Goal: Task Accomplishment & Management: Use online tool/utility

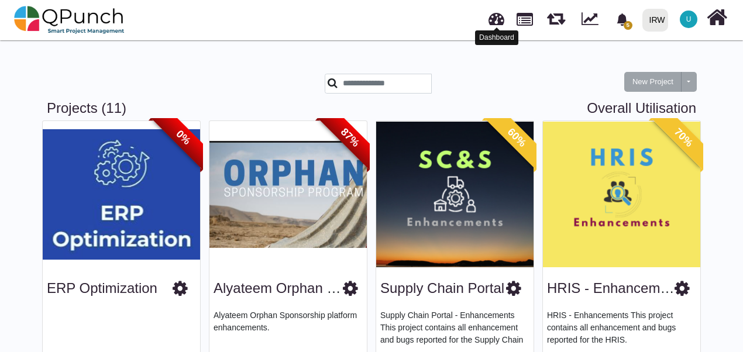
click at [500, 19] on link at bounding box center [497, 17] width 16 height 19
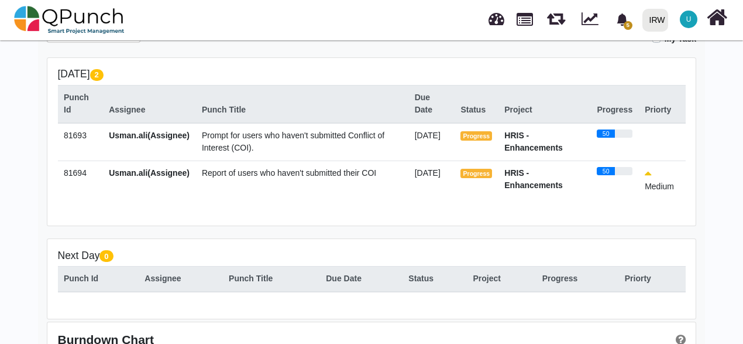
scroll to position [234, 0]
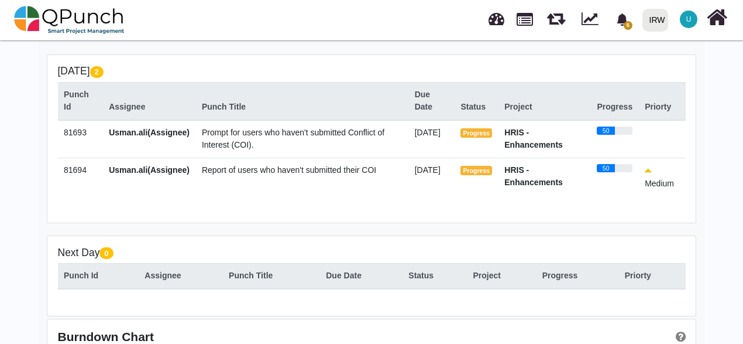
click at [234, 148] on span "Prompt for users who haven't submitted Conflict of Interest (COI)." at bounding box center [293, 139] width 183 height 22
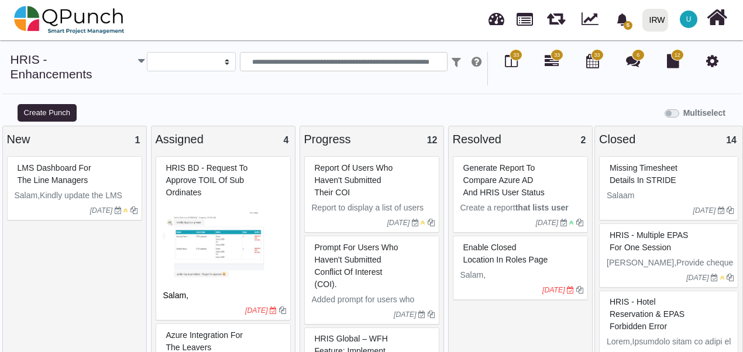
select select
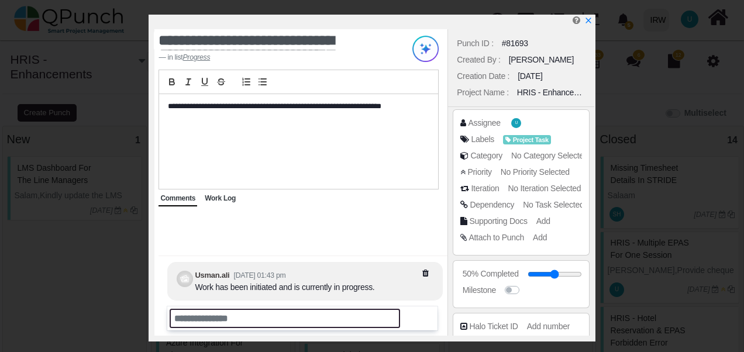
click at [202, 322] on input "text" at bounding box center [285, 318] width 231 height 19
type input "*"
paste input "**********"
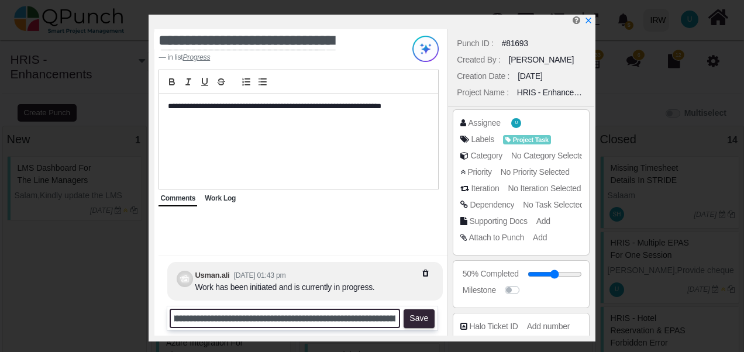
scroll to position [0, 99]
type input "**********"
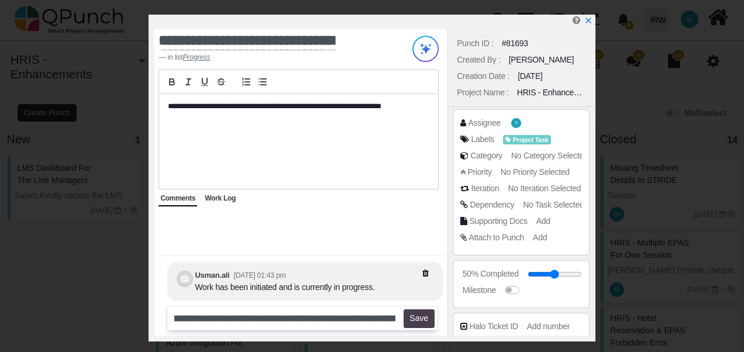
click at [418, 324] on button "Save" at bounding box center [419, 319] width 31 height 19
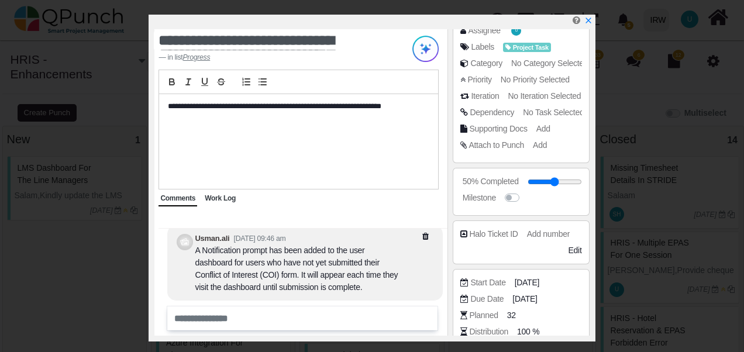
scroll to position [176, 0]
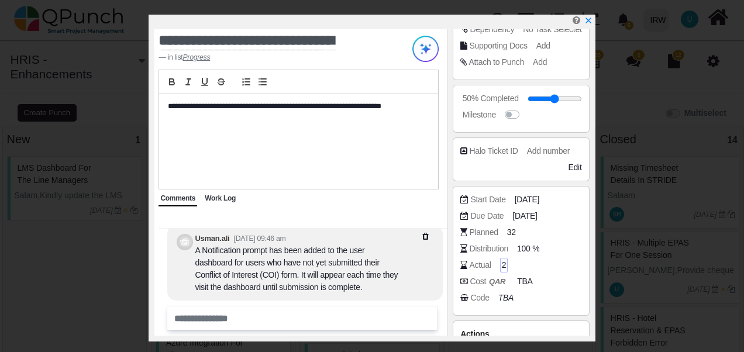
click at [502, 263] on span "2" at bounding box center [504, 265] width 5 height 12
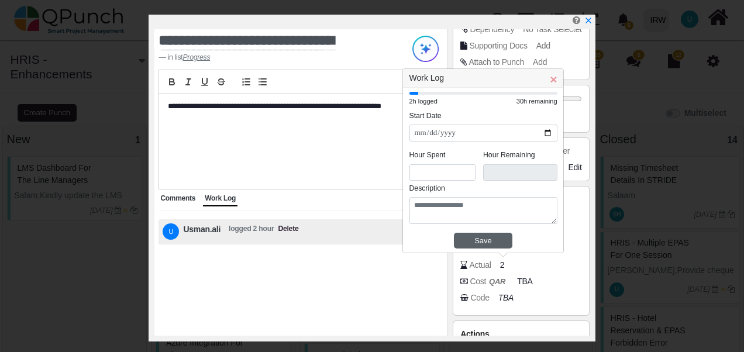
click at [479, 236] on div "Save" at bounding box center [483, 241] width 50 height 12
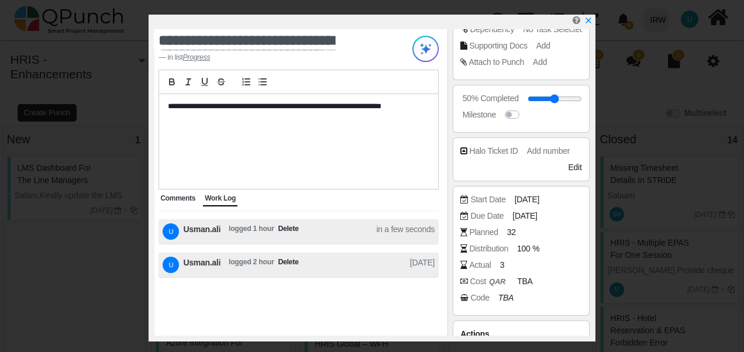
click at [290, 260] on span "Delete" at bounding box center [288, 265] width 20 height 16
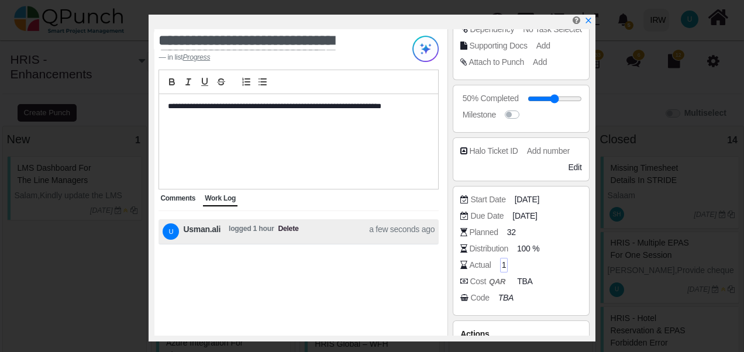
click at [503, 265] on span "1" at bounding box center [504, 265] width 5 height 12
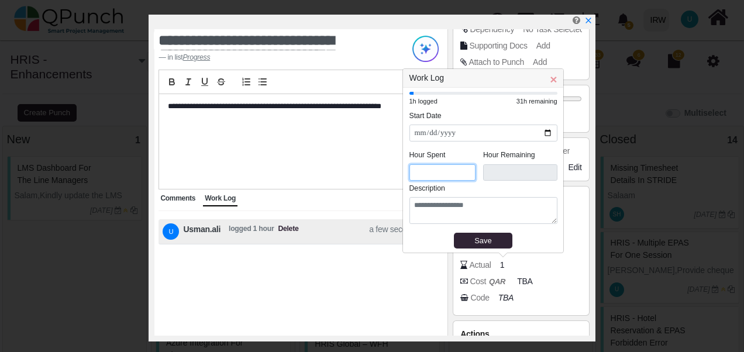
drag, startPoint x: 423, startPoint y: 173, endPoint x: 404, endPoint y: 171, distance: 18.8
click at [404, 171] on div "**********" at bounding box center [483, 170] width 160 height 165
type input "*"
type input "****"
type input "*"
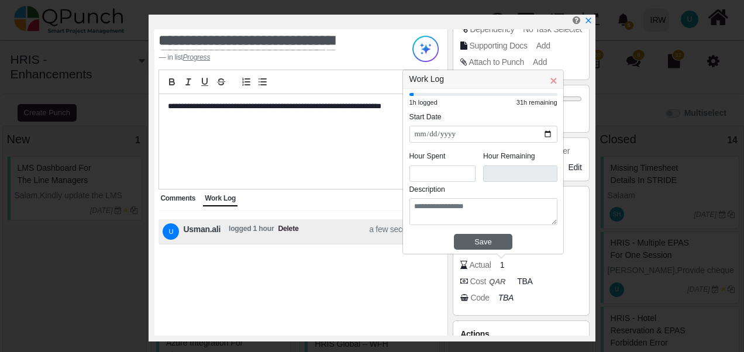
click at [479, 243] on div "Save" at bounding box center [483, 242] width 50 height 12
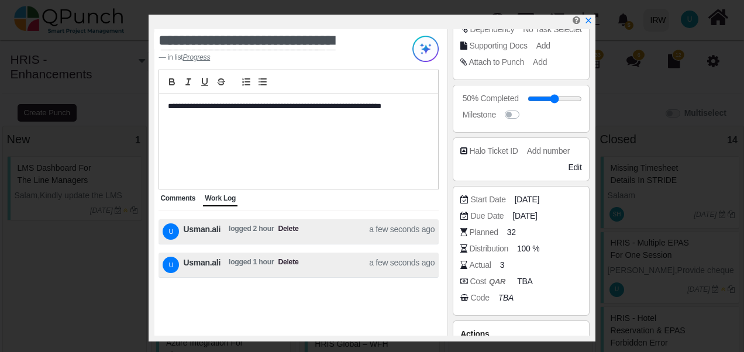
click at [179, 198] on span "Comments" at bounding box center [177, 198] width 35 height 8
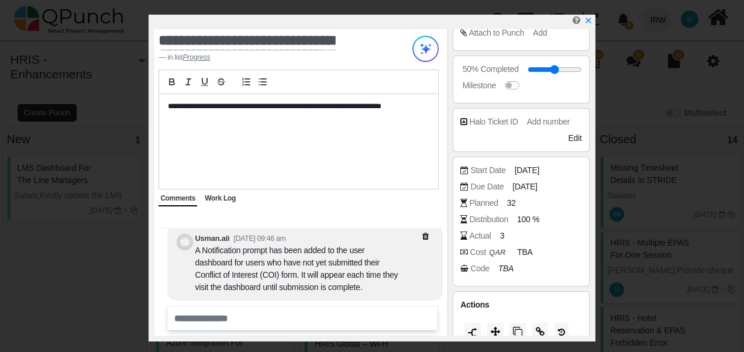
scroll to position [218, 0]
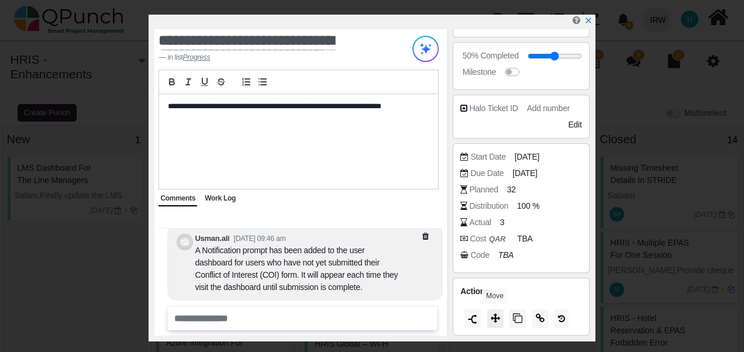
click at [497, 317] on icon at bounding box center [495, 318] width 9 height 9
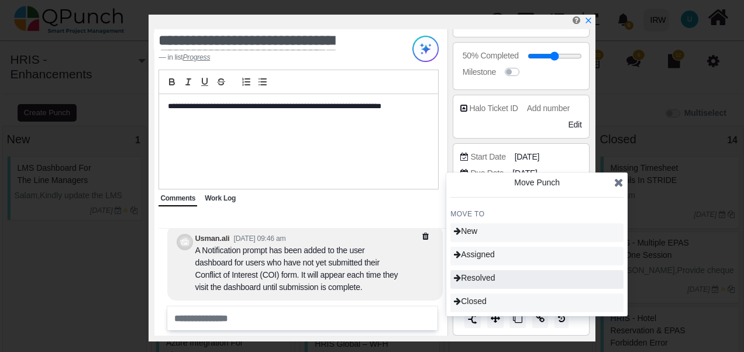
click at [500, 281] on div "Resolved" at bounding box center [537, 279] width 173 height 19
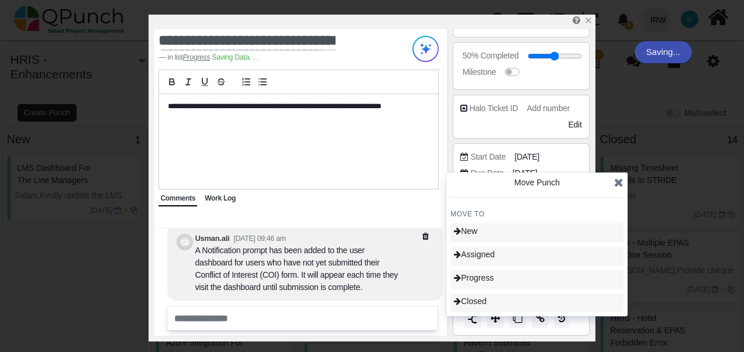
type input "**"
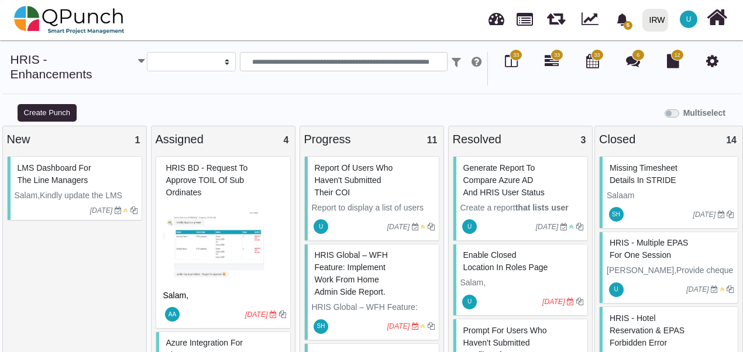
click at [383, 174] on div "Report of users who haven't submitted their COI" at bounding box center [373, 180] width 123 height 43
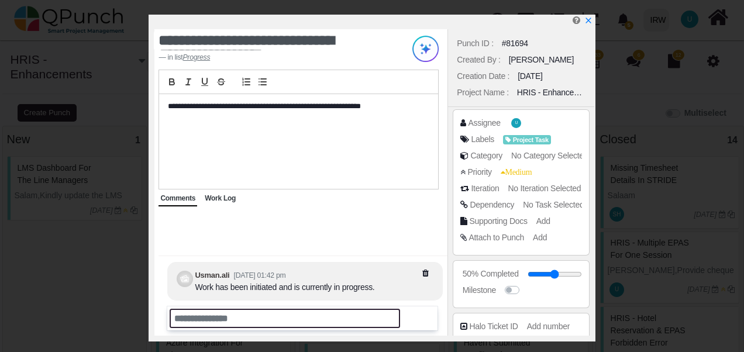
click at [207, 318] on input "text" at bounding box center [285, 318] width 231 height 19
paste input "**********"
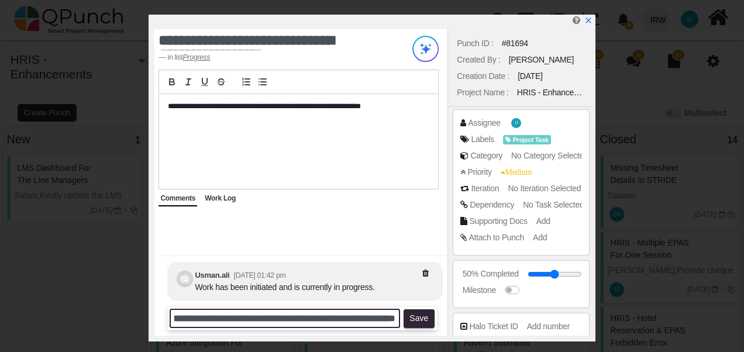
scroll to position [0, 204]
type input "**********"
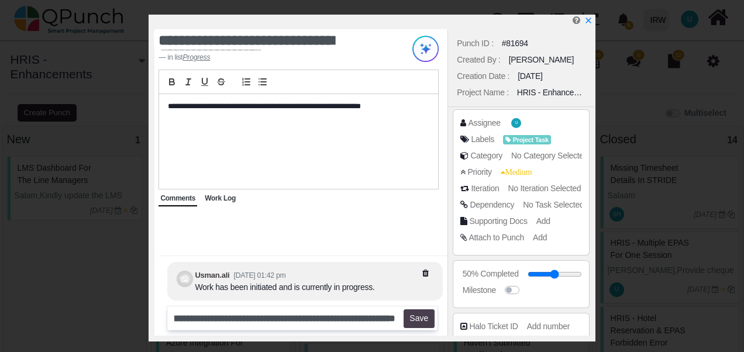
click at [427, 316] on button "Save" at bounding box center [419, 319] width 31 height 19
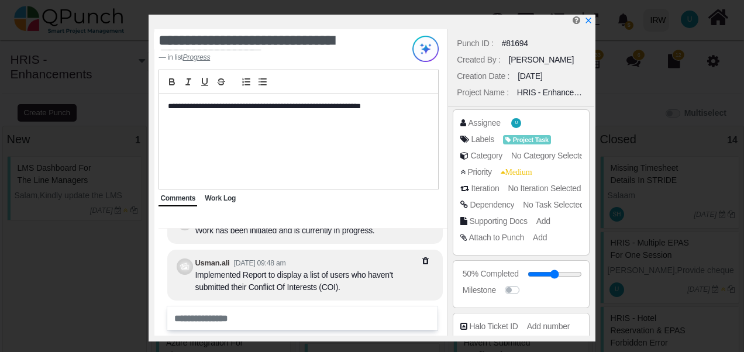
scroll to position [176, 0]
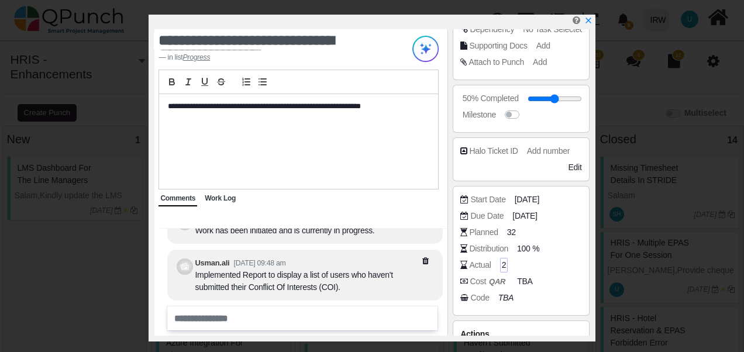
click at [503, 263] on span "2" at bounding box center [504, 265] width 5 height 12
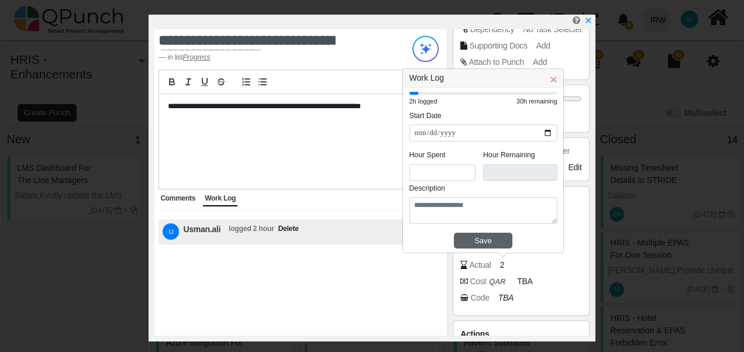
click at [475, 241] on div "Save" at bounding box center [483, 241] width 50 height 12
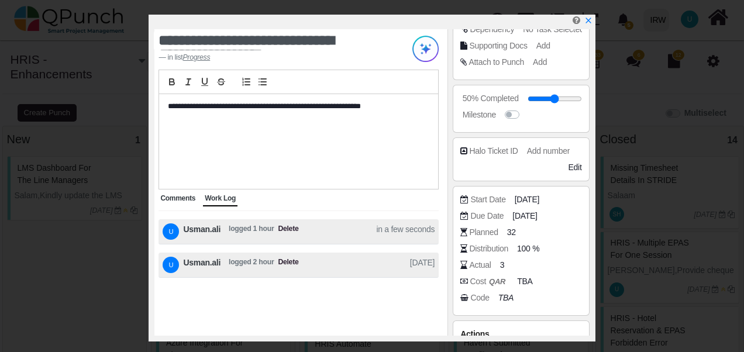
click at [184, 197] on span "Comments" at bounding box center [177, 198] width 35 height 8
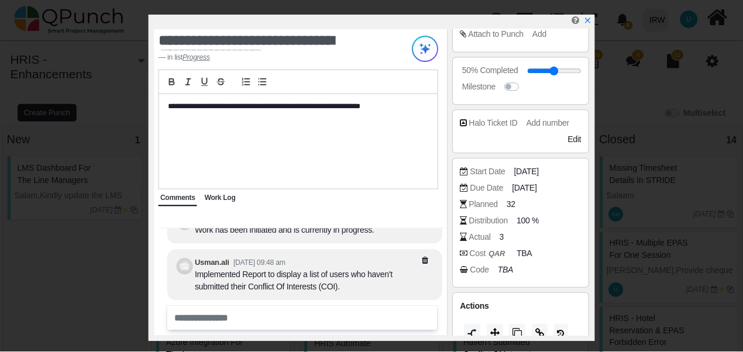
scroll to position [218, 0]
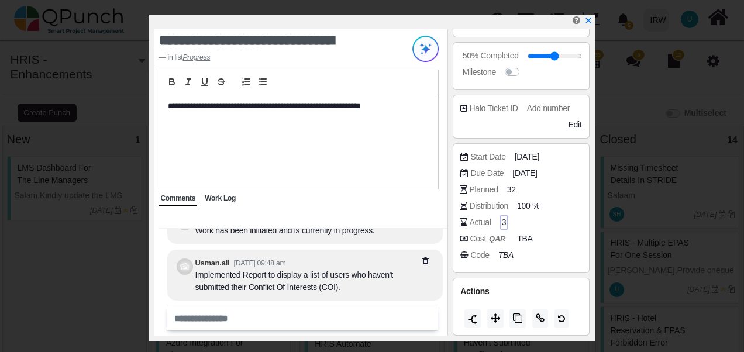
click at [500, 219] on div "3" at bounding box center [504, 222] width 8 height 15
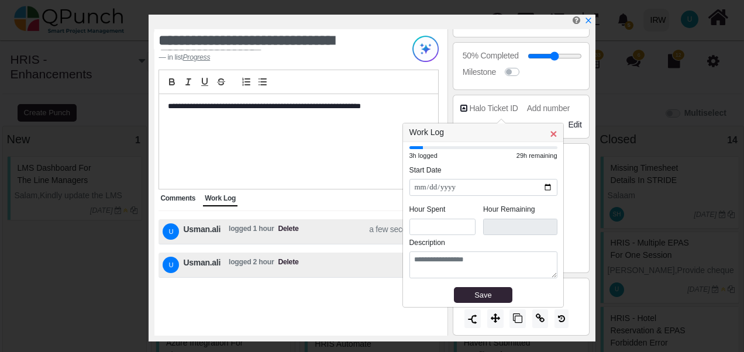
click at [555, 137] on span "×" at bounding box center [553, 133] width 7 height 13
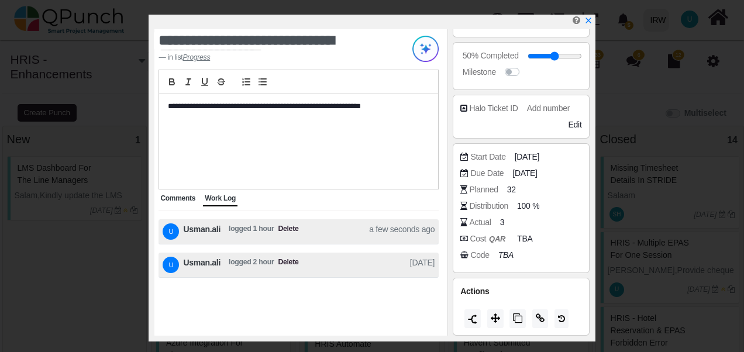
click at [283, 229] on span "Delete" at bounding box center [288, 232] width 20 height 16
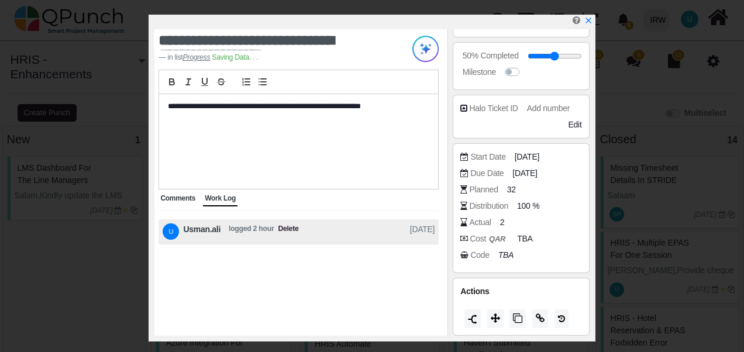
click at [499, 221] on div "Actual 2" at bounding box center [524, 223] width 127 height 12
click at [503, 220] on span "2" at bounding box center [504, 223] width 5 height 12
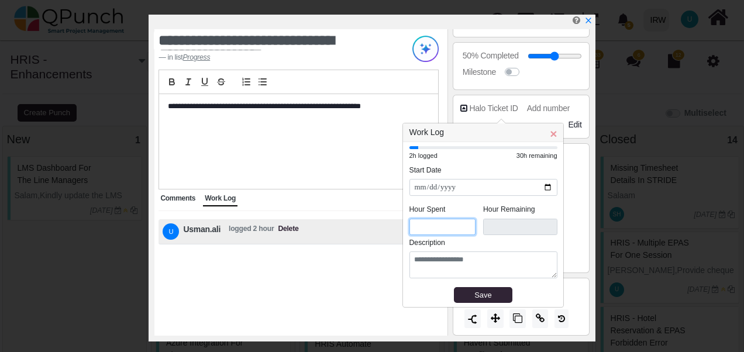
drag, startPoint x: 421, startPoint y: 227, endPoint x: 403, endPoint y: 227, distance: 17.6
click at [403, 227] on div "**********" at bounding box center [483, 224] width 160 height 165
type input "*"
type input "****"
type input "*"
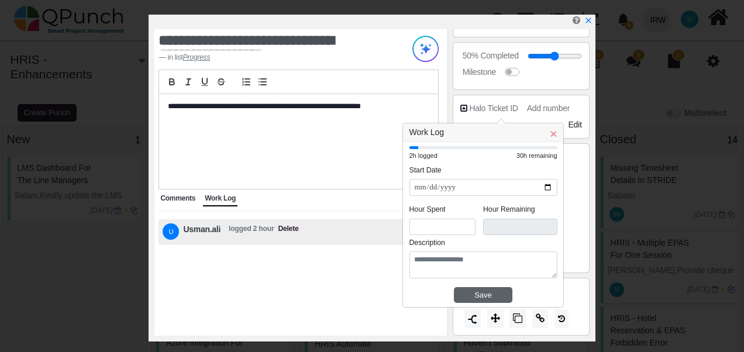
click at [486, 294] on div "Save" at bounding box center [483, 296] width 50 height 12
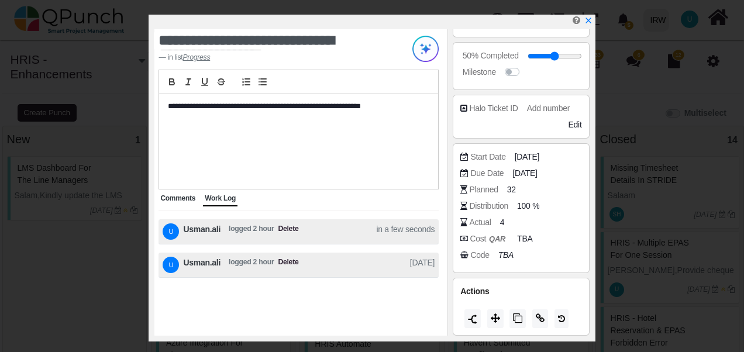
click at [185, 201] on span "Comments" at bounding box center [177, 198] width 35 height 8
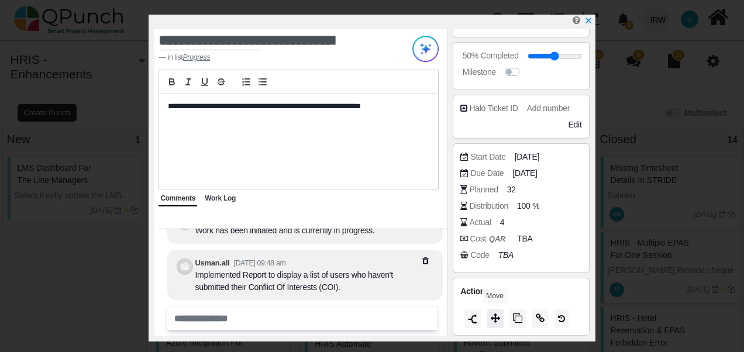
click at [496, 320] on icon at bounding box center [495, 318] width 9 height 9
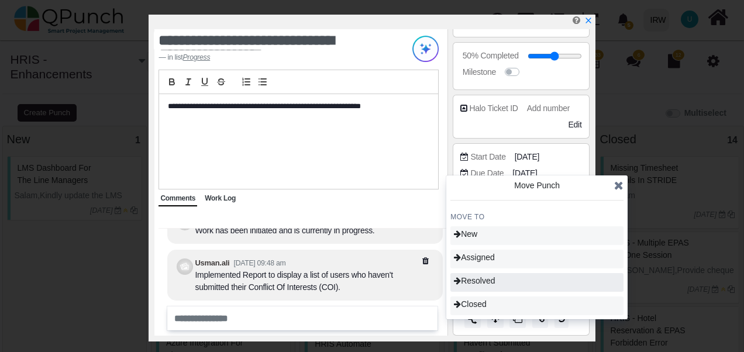
click at [495, 288] on div "Resolved" at bounding box center [537, 282] width 173 height 19
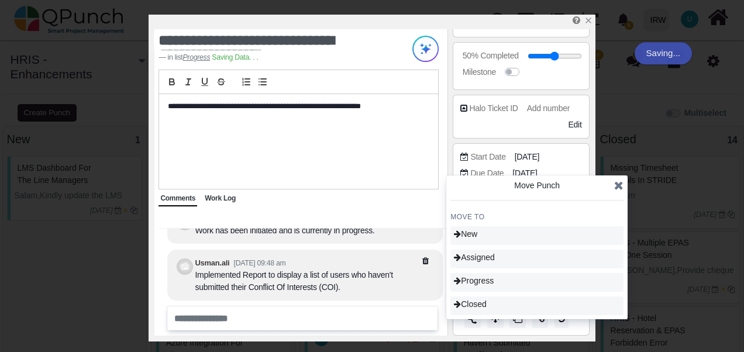
type input "**"
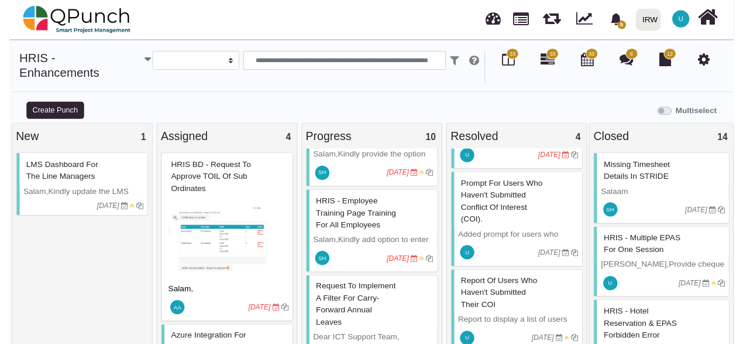
scroll to position [351, 0]
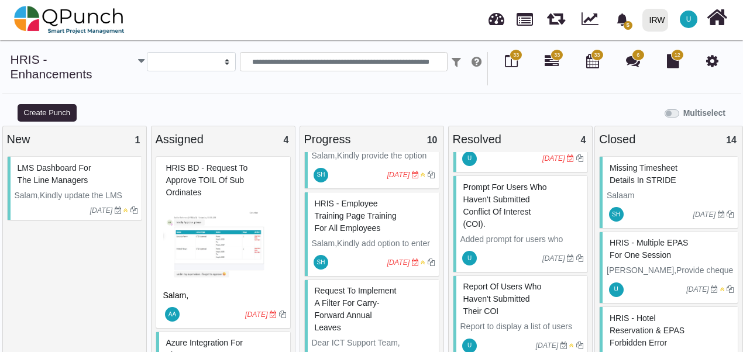
click at [500, 23] on link at bounding box center [497, 17] width 16 height 19
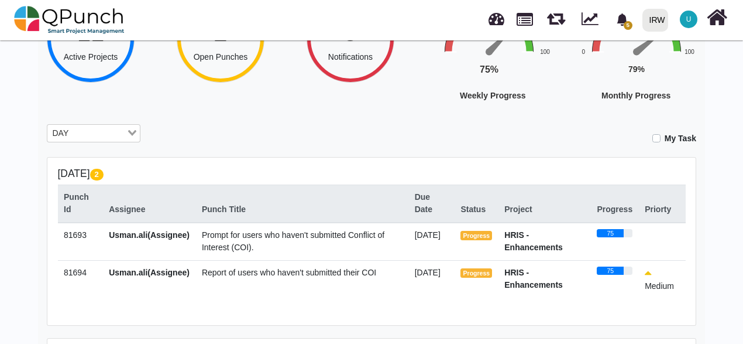
scroll to position [234, 0]
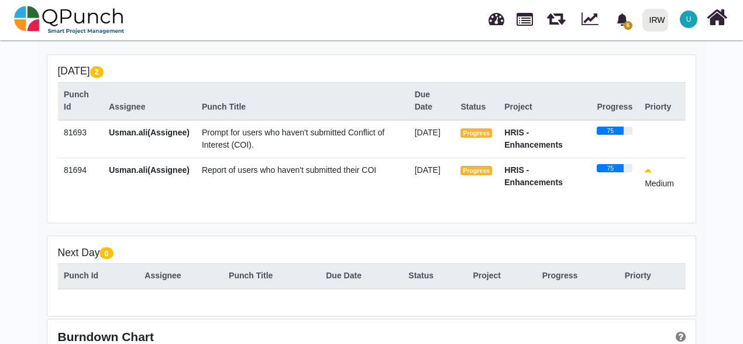
drag, startPoint x: 215, startPoint y: 146, endPoint x: 202, endPoint y: 138, distance: 14.8
click at [202, 138] on td "Prompt for users who haven't submitted Conflict of Interest (COI)." at bounding box center [301, 139] width 213 height 38
click at [212, 148] on span "Prompt for users who haven't submitted Conflict of Interest (COI)." at bounding box center [293, 139] width 183 height 22
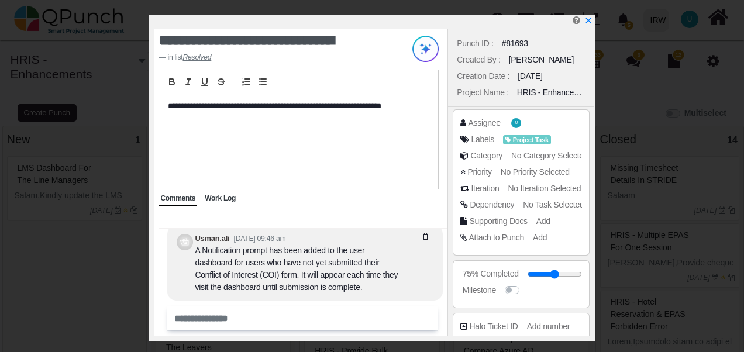
select select
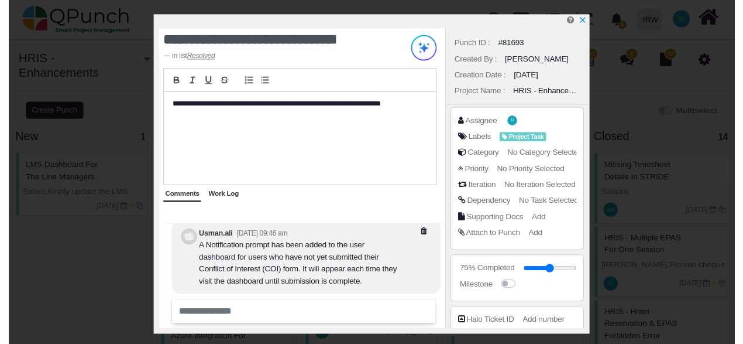
scroll to position [-54, 0]
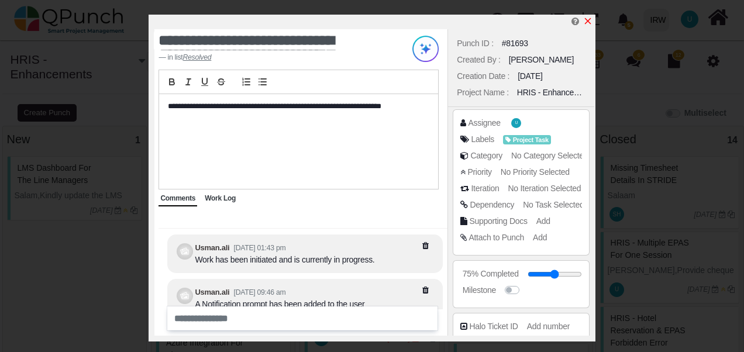
click at [590, 19] on icon "x" at bounding box center [588, 20] width 9 height 9
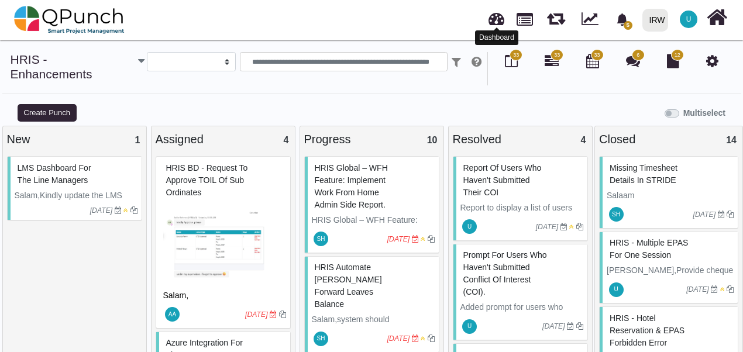
click at [493, 18] on link at bounding box center [497, 17] width 16 height 19
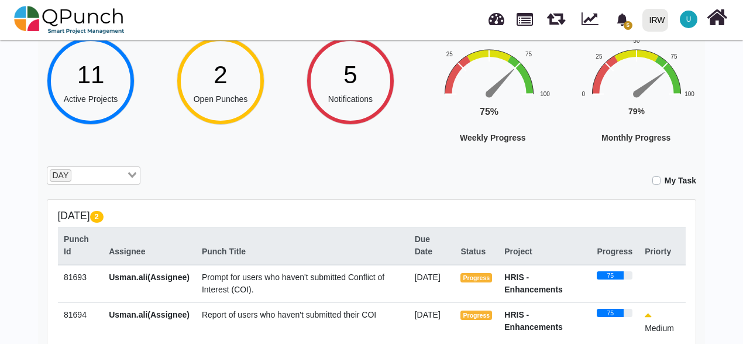
scroll to position [87, 0]
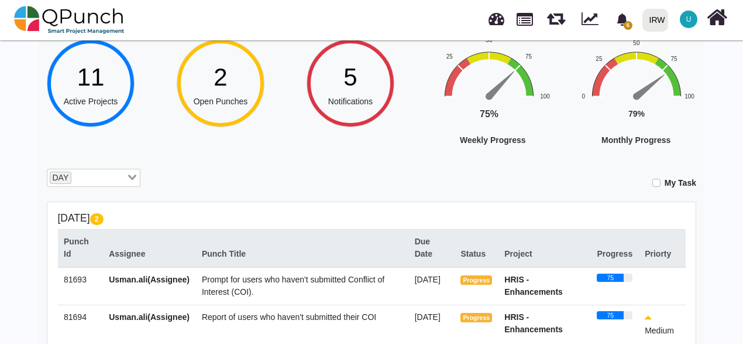
click at [232, 289] on span "Prompt for users who haven't submitted Conflict of Interest (COI)." at bounding box center [293, 285] width 183 height 22
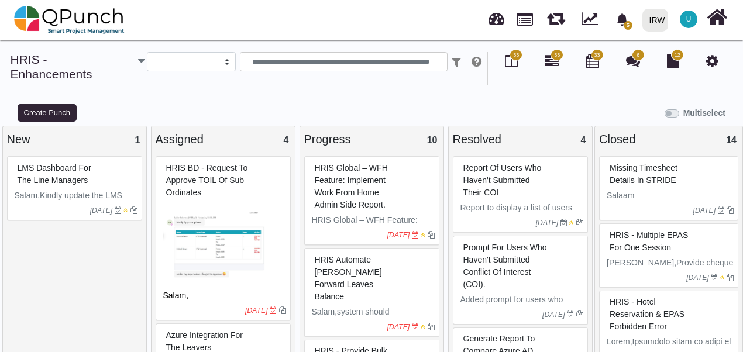
select select
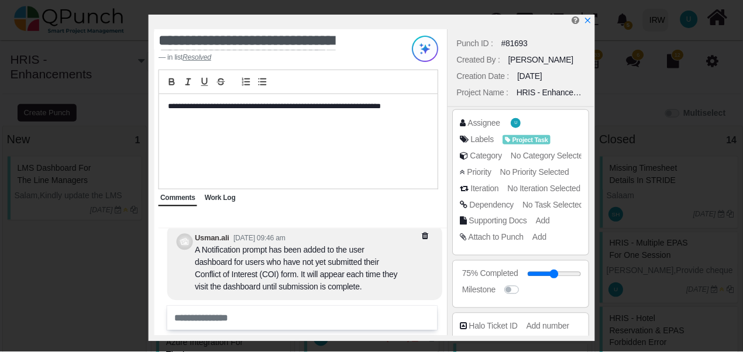
scroll to position [218, 0]
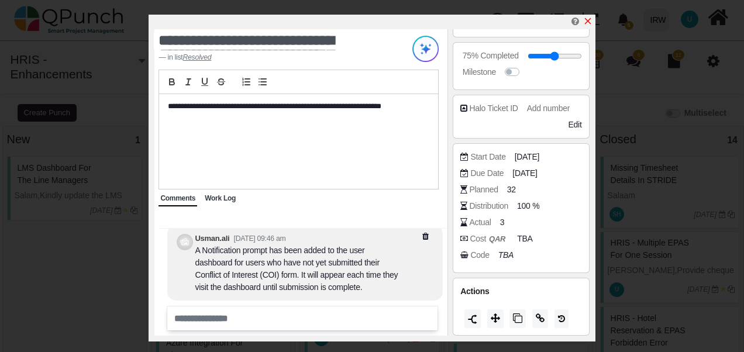
click at [590, 22] on icon "x" at bounding box center [588, 20] width 9 height 9
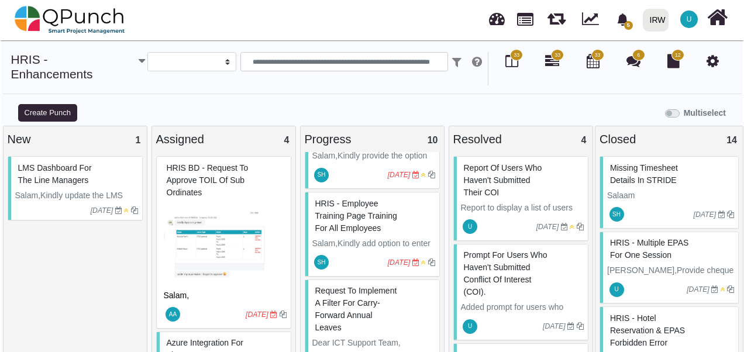
scroll to position [664, 0]
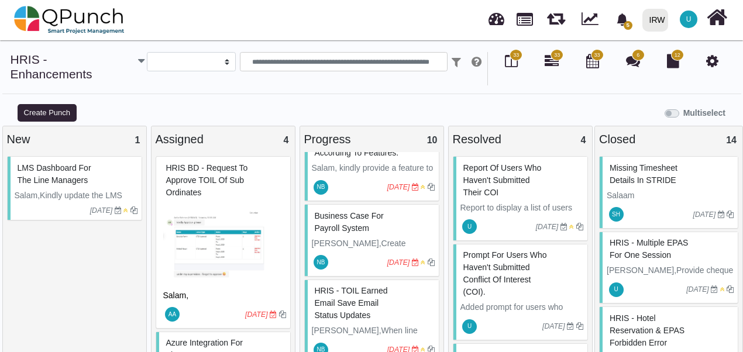
click at [497, 163] on span "Report of users who haven't submitted their COI" at bounding box center [503, 180] width 78 height 34
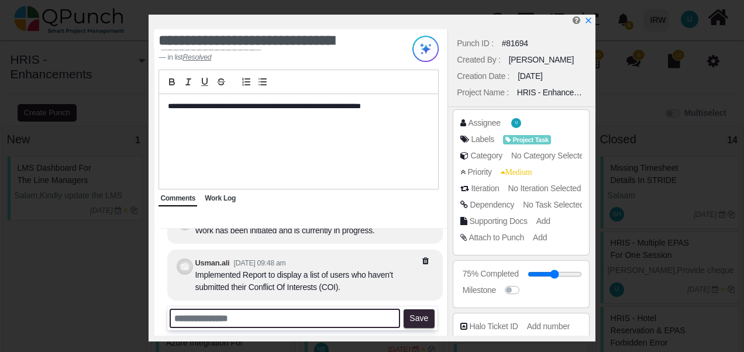
click at [203, 317] on input "text" at bounding box center [285, 318] width 231 height 19
type input "**********"
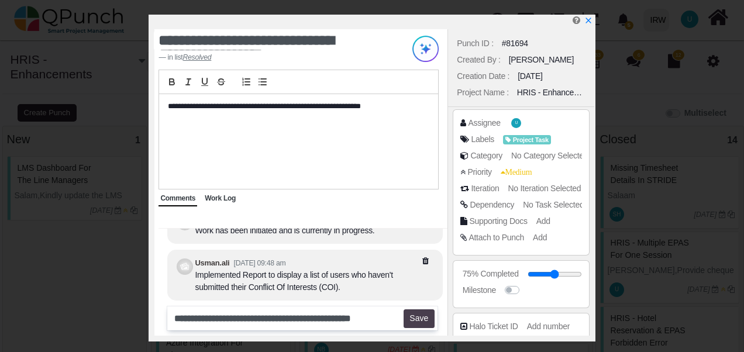
click at [417, 324] on button "Save" at bounding box center [419, 319] width 31 height 19
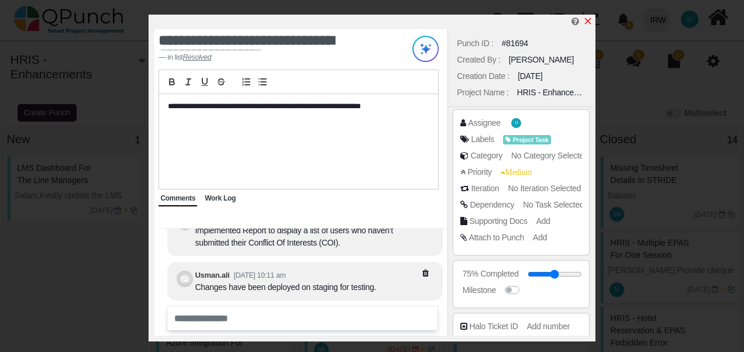
click at [590, 22] on icon "x" at bounding box center [588, 20] width 9 height 9
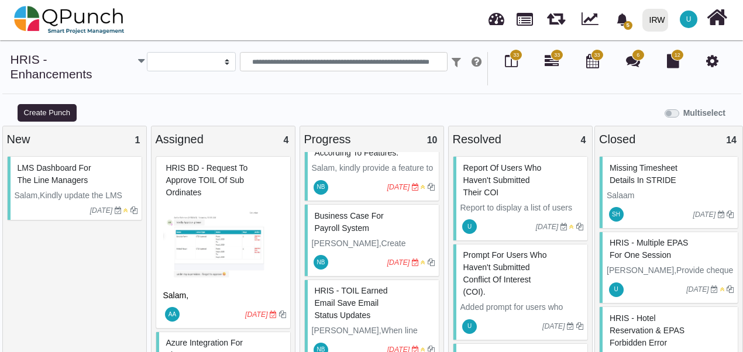
click at [489, 264] on span "prompt for users who haven't submitted Conflict of Interest (COI)." at bounding box center [506, 273] width 84 height 46
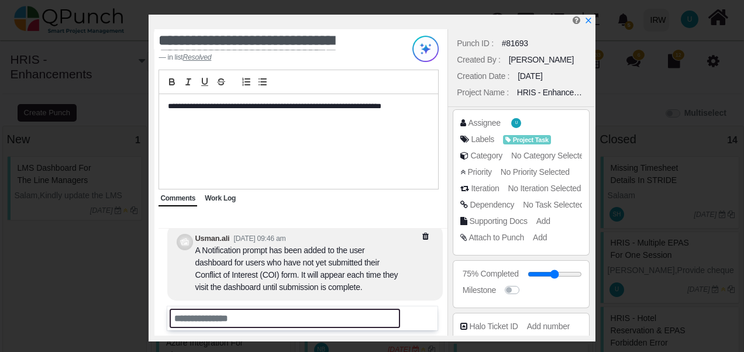
click at [207, 317] on input "text" at bounding box center [285, 318] width 231 height 19
type input "**********"
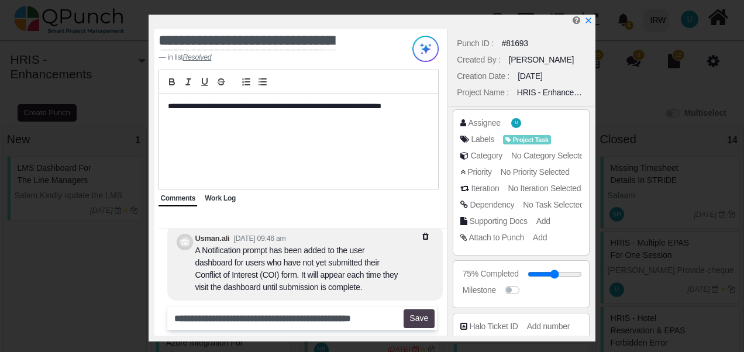
click at [426, 325] on button "Save" at bounding box center [419, 319] width 31 height 19
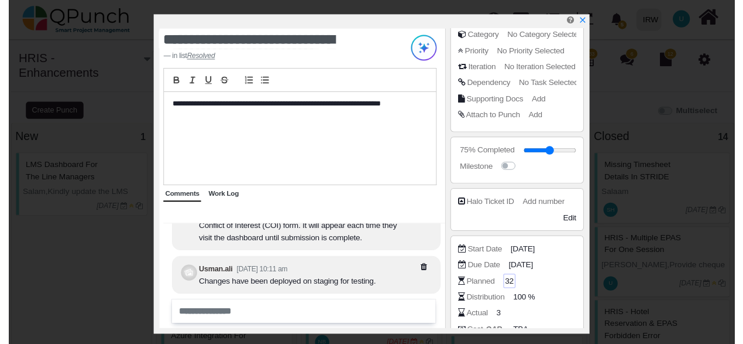
scroll to position [218, 0]
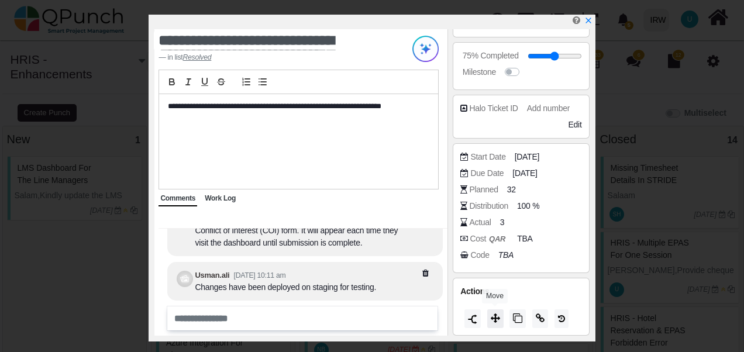
click at [495, 322] on button at bounding box center [496, 319] width 16 height 19
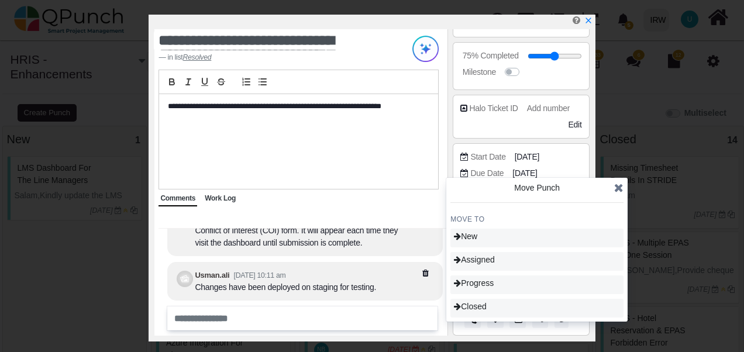
click at [616, 191] on icon at bounding box center [619, 188] width 9 height 12
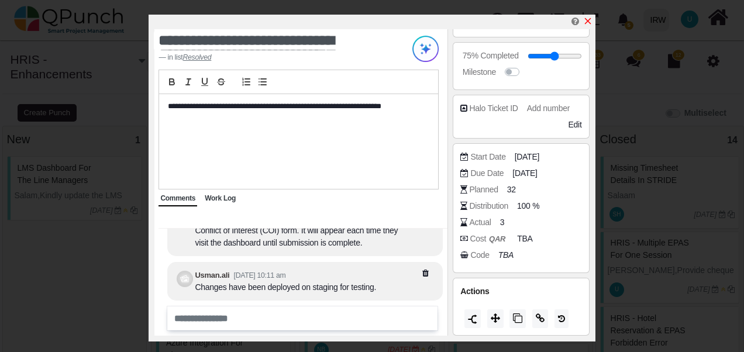
click at [590, 22] on icon "x" at bounding box center [588, 20] width 9 height 9
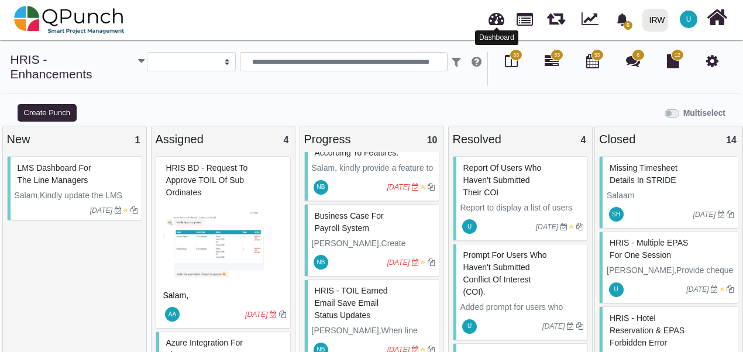
click at [489, 20] on link at bounding box center [497, 17] width 16 height 19
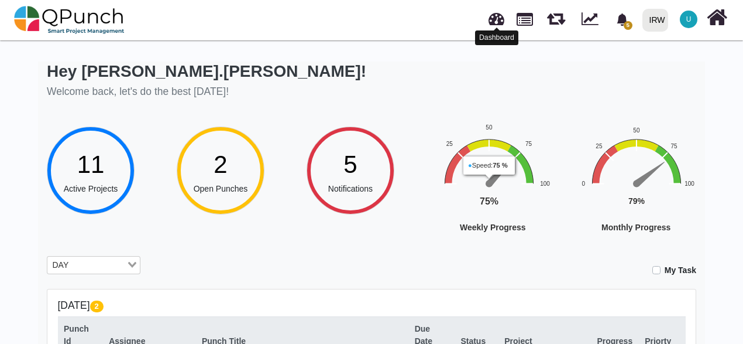
click at [500, 22] on link at bounding box center [497, 17] width 16 height 19
click at [236, 176] on div "2" at bounding box center [221, 164] width 54 height 37
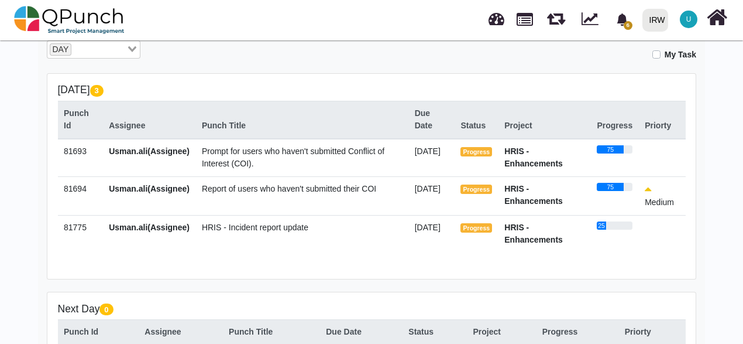
scroll to position [234, 0]
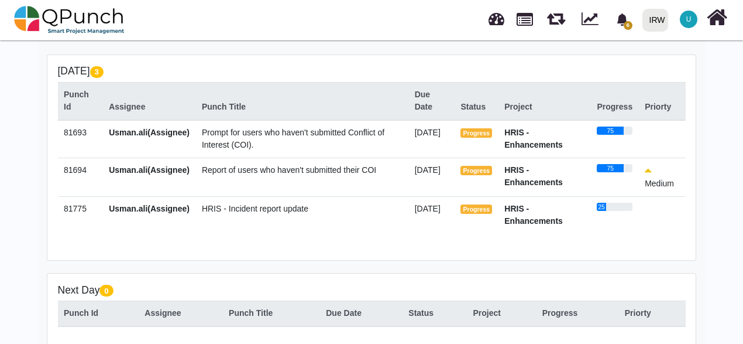
click at [263, 211] on span "HRIS - Incident report update" at bounding box center [255, 208] width 107 height 9
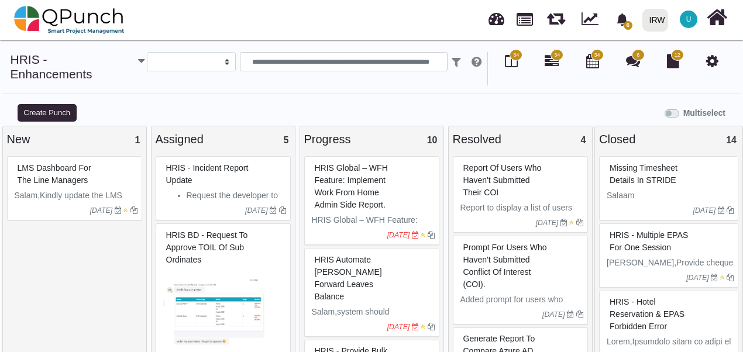
select select
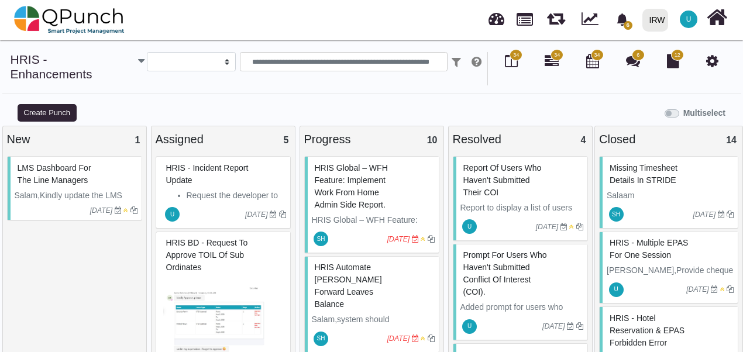
click at [197, 163] on span "HRIS - Incident report update" at bounding box center [207, 174] width 83 height 22
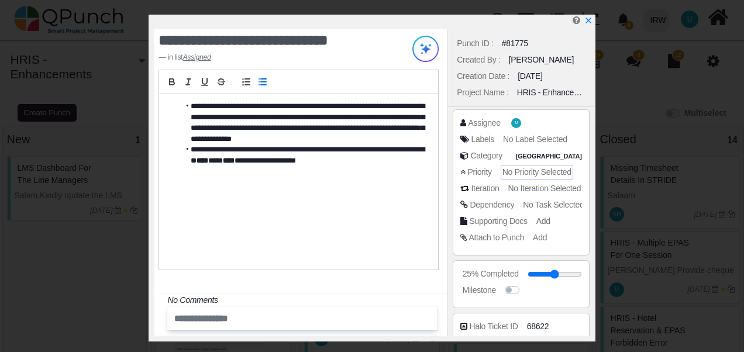
click at [530, 169] on span "No Priority Selected" at bounding box center [537, 171] width 69 height 9
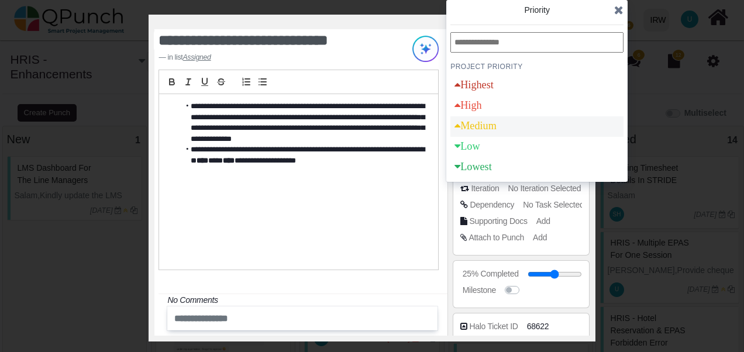
click at [478, 128] on div "Medium" at bounding box center [476, 126] width 42 height 11
click at [617, 13] on icon at bounding box center [619, 10] width 9 height 12
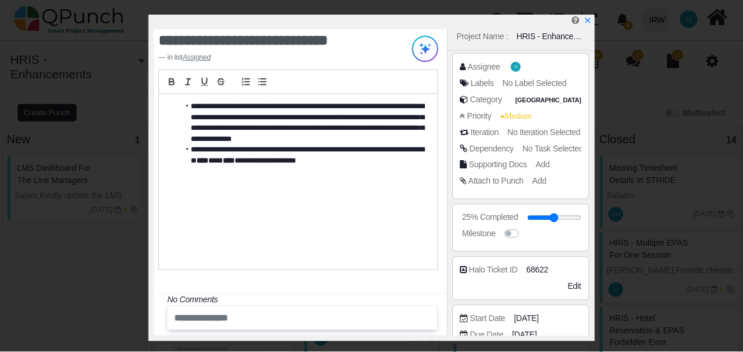
scroll to position [218, 0]
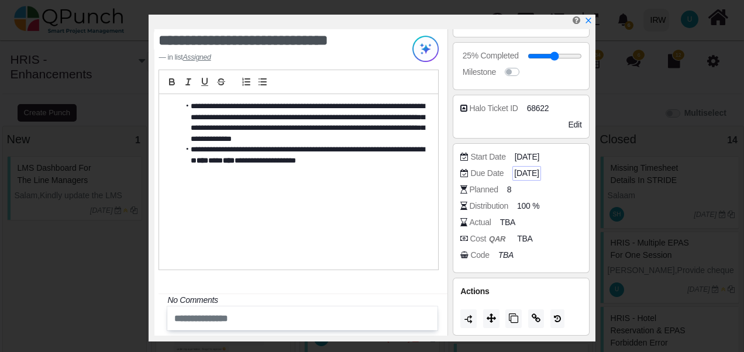
click at [539, 172] on span "[DATE]" at bounding box center [526, 173] width 25 height 12
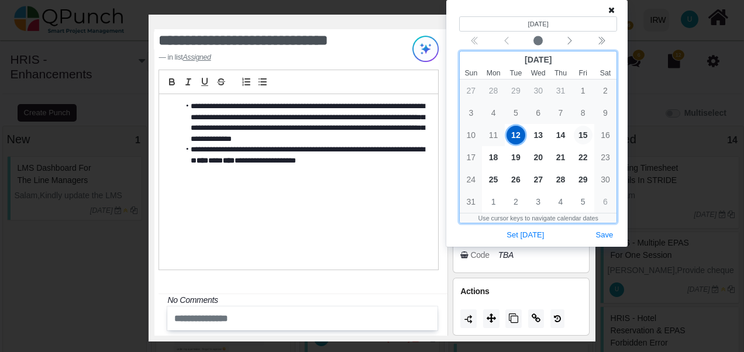
click at [585, 138] on span "15" at bounding box center [583, 135] width 19 height 19
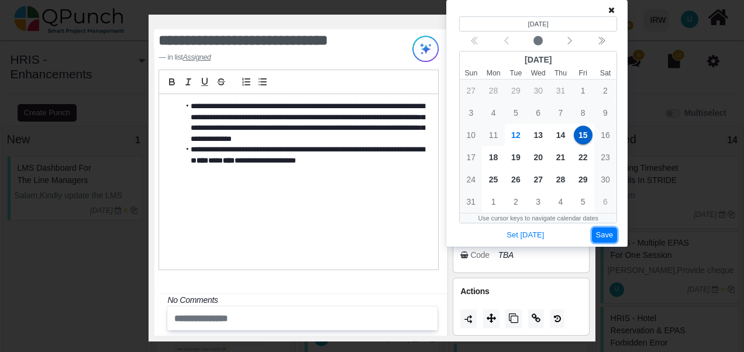
click at [609, 234] on button "Save" at bounding box center [605, 236] width 26 height 16
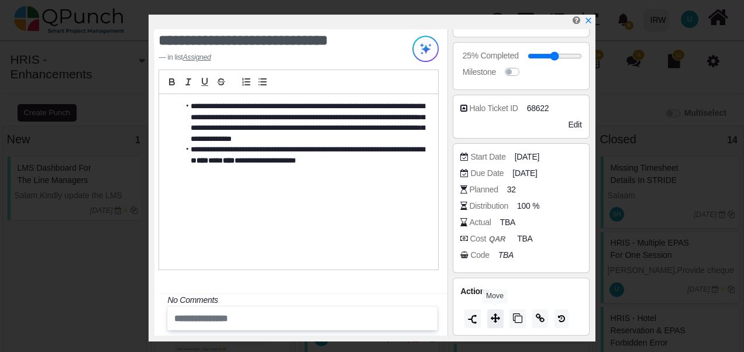
click at [491, 318] on icon at bounding box center [495, 318] width 9 height 9
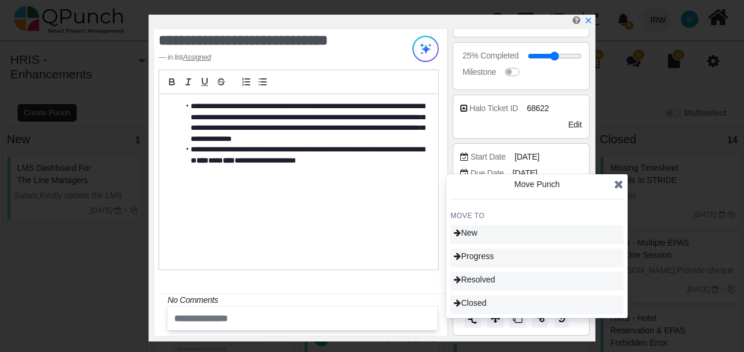
click at [620, 184] on icon at bounding box center [619, 185] width 9 height 12
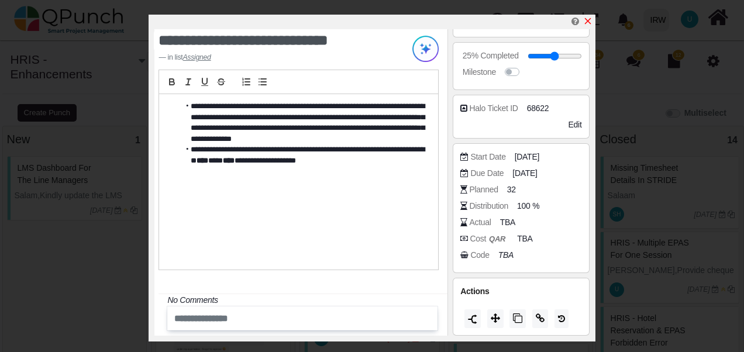
click at [588, 22] on icon "x" at bounding box center [588, 21] width 6 height 6
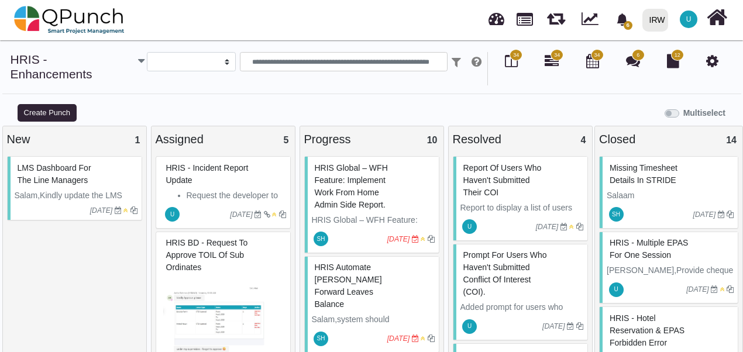
click at [500, 23] on link at bounding box center [497, 17] width 16 height 19
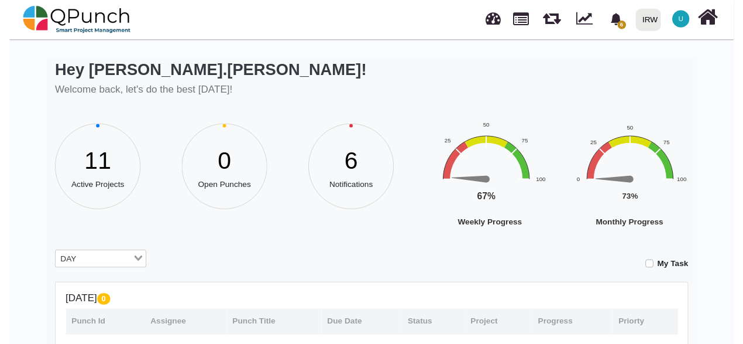
scroll to position [117, 0]
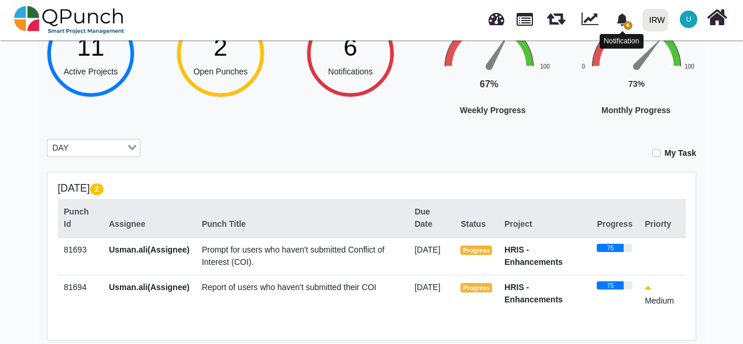
click at [624, 27] on span "6" at bounding box center [628, 25] width 9 height 9
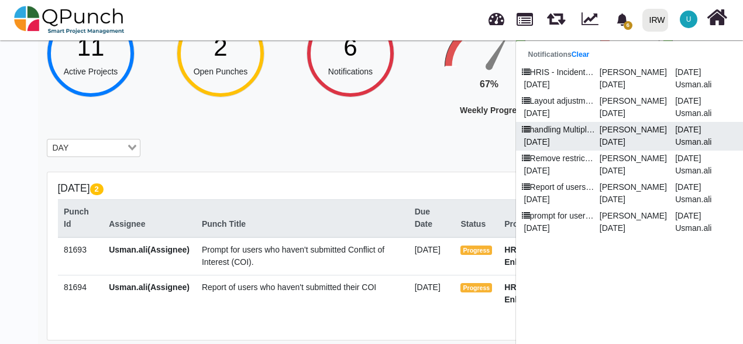
click at [566, 137] on p "[DATE]" at bounding box center [557, 142] width 75 height 12
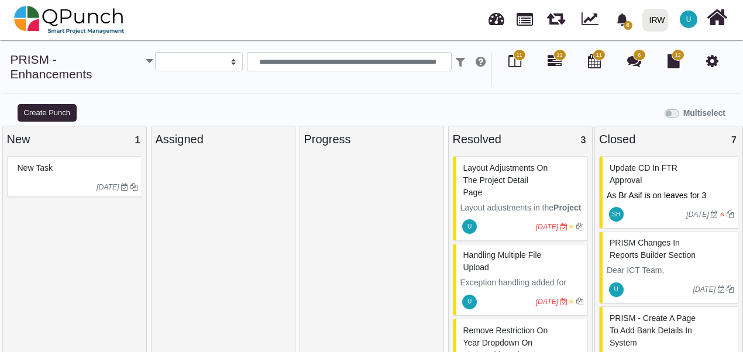
select select
click at [497, 176] on span "Layout adjustments on the Project Detail page" at bounding box center [506, 180] width 85 height 34
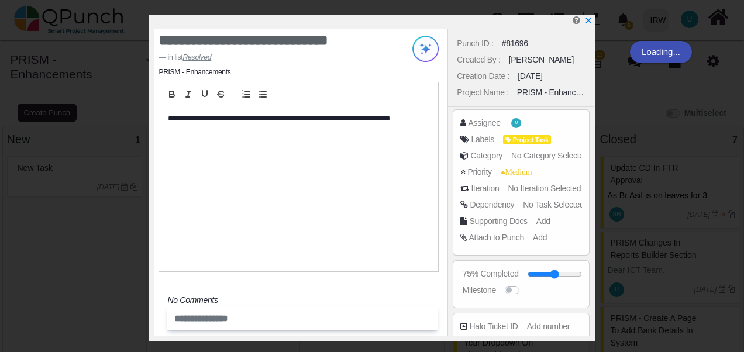
type textarea "**********"
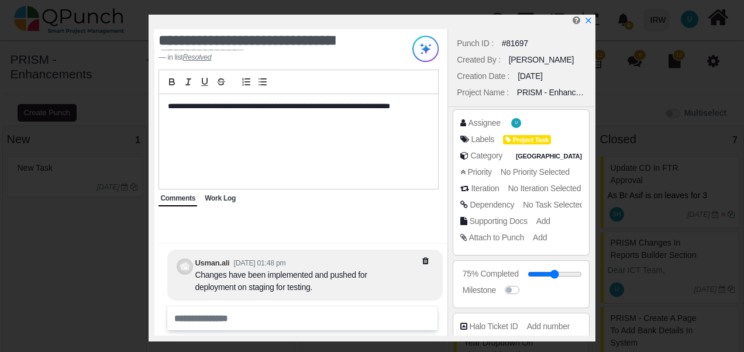
click at [218, 199] on span "Work Log" at bounding box center [220, 198] width 31 height 8
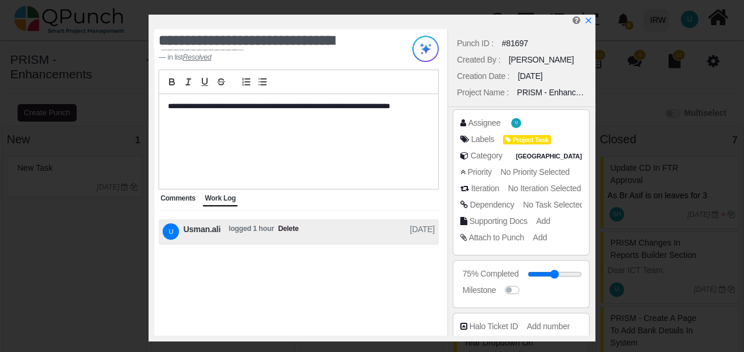
click at [172, 197] on span "Comments" at bounding box center [177, 198] width 35 height 8
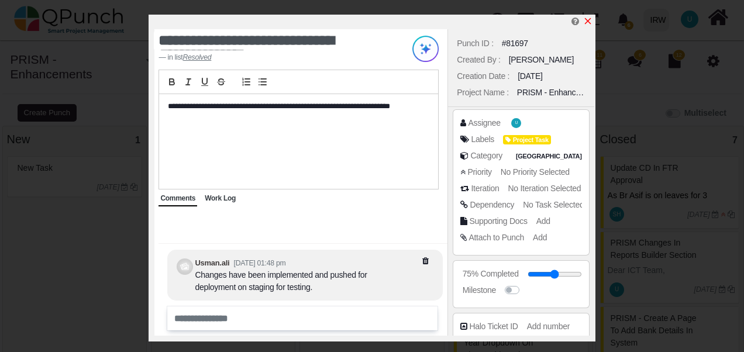
click at [588, 22] on icon "x" at bounding box center [588, 21] width 6 height 6
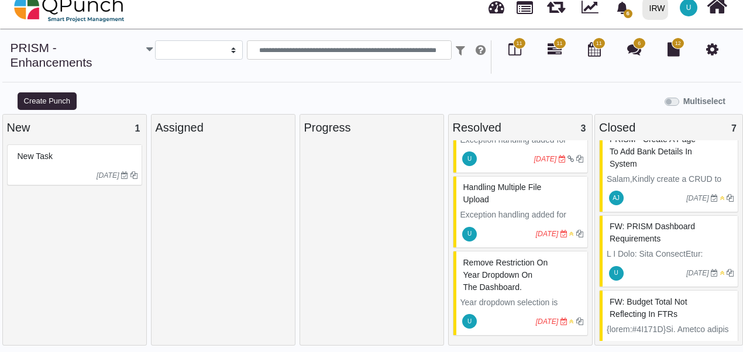
scroll to position [368, 0]
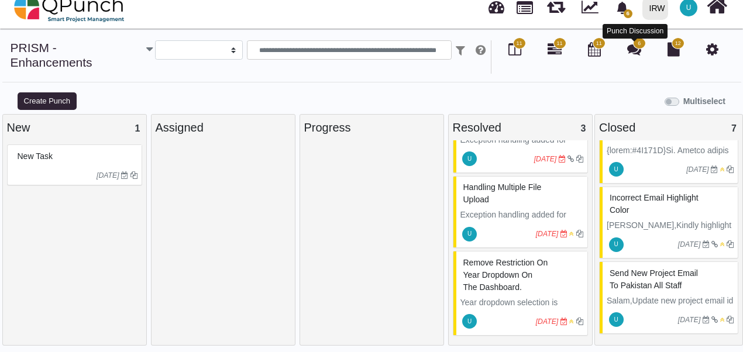
click at [632, 49] on icon at bounding box center [634, 49] width 14 height 14
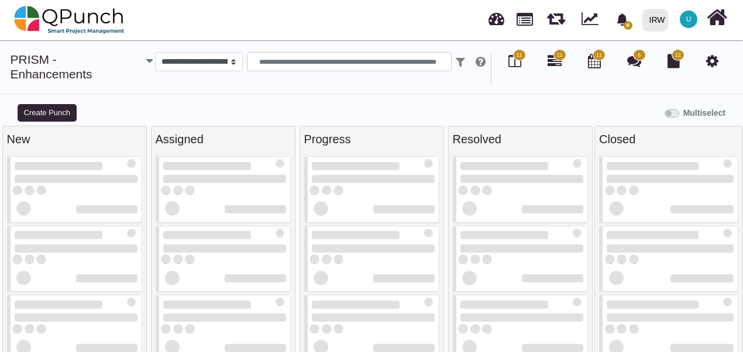
scroll to position [12, 0]
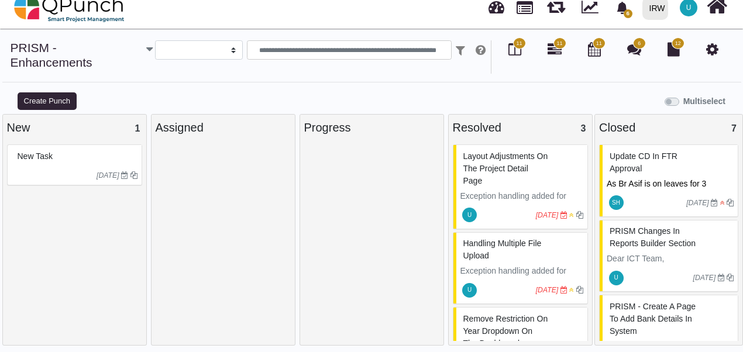
select select
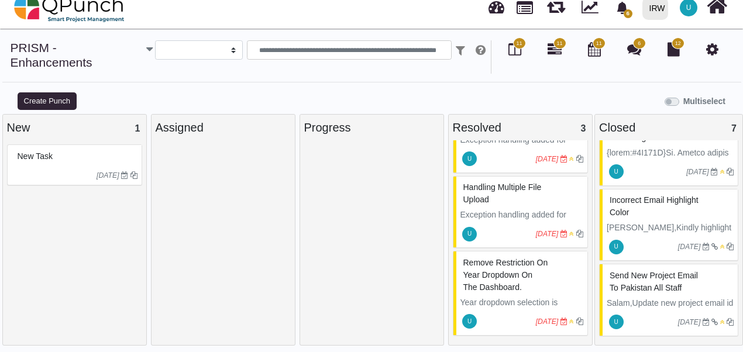
scroll to position [368, 0]
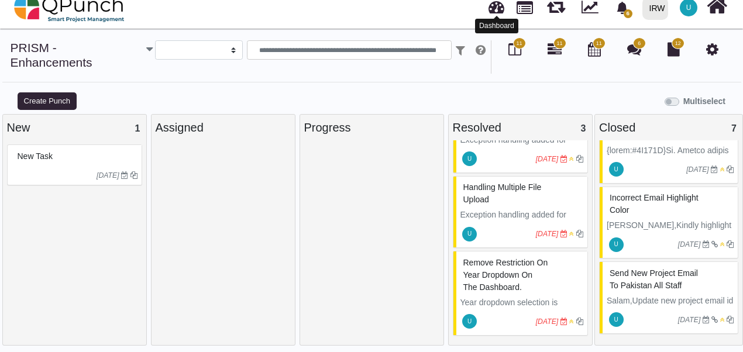
click at [490, 11] on link at bounding box center [497, 5] width 16 height 19
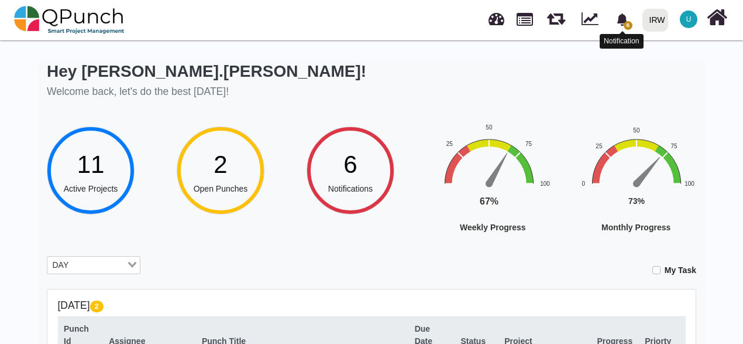
click at [623, 25] on icon "bell fill" at bounding box center [622, 19] width 11 height 12
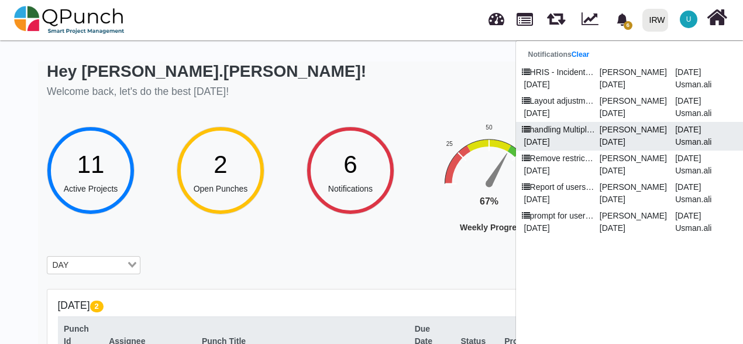
click at [628, 147] on link "handling Multiple file upload Nabiha Batool 07-08-2025 07-08-2025 07-08-2025 Us…" at bounding box center [633, 136] width 234 height 29
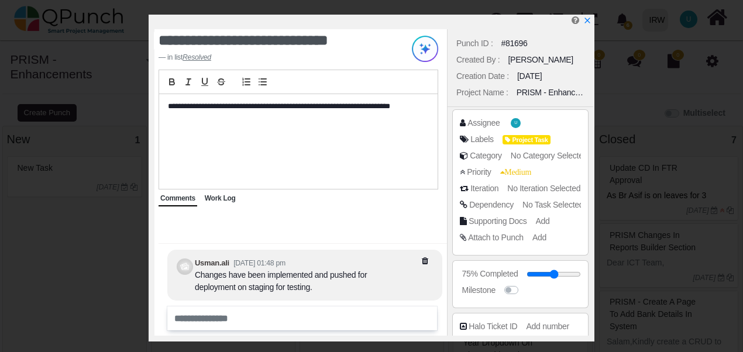
select select
